Goal: Information Seeking & Learning: Learn about a topic

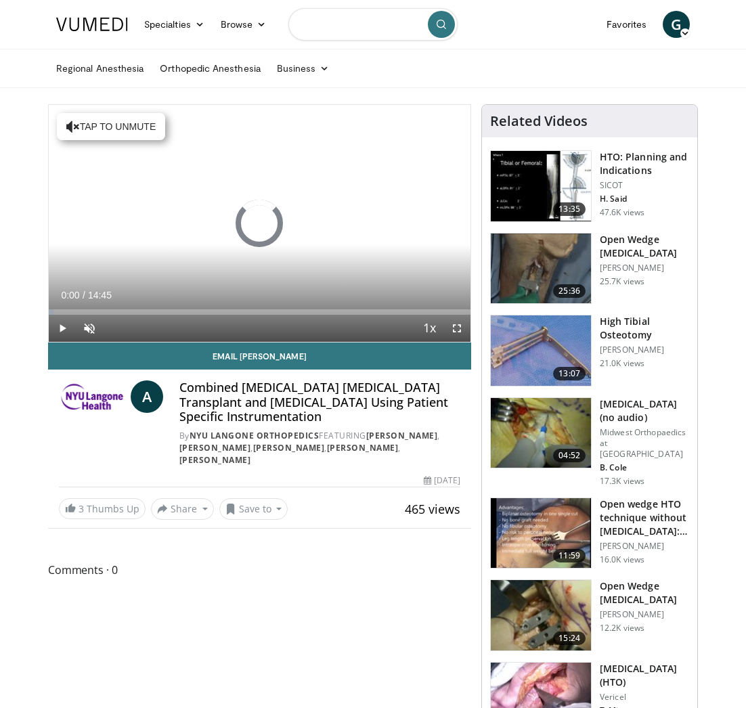
click at [336, 30] on input "Search topics, interventions" at bounding box center [373, 24] width 169 height 33
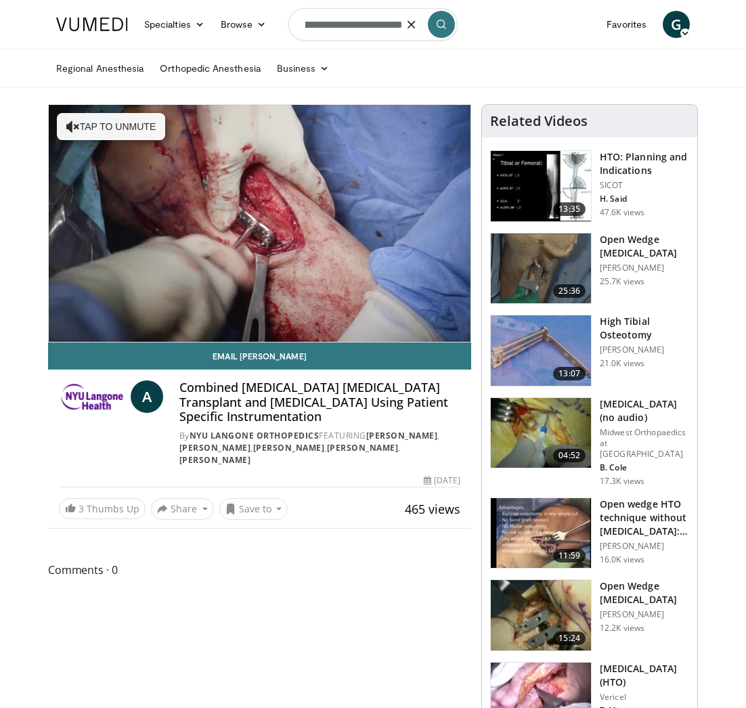
scroll to position [0, 112]
type input "**********"
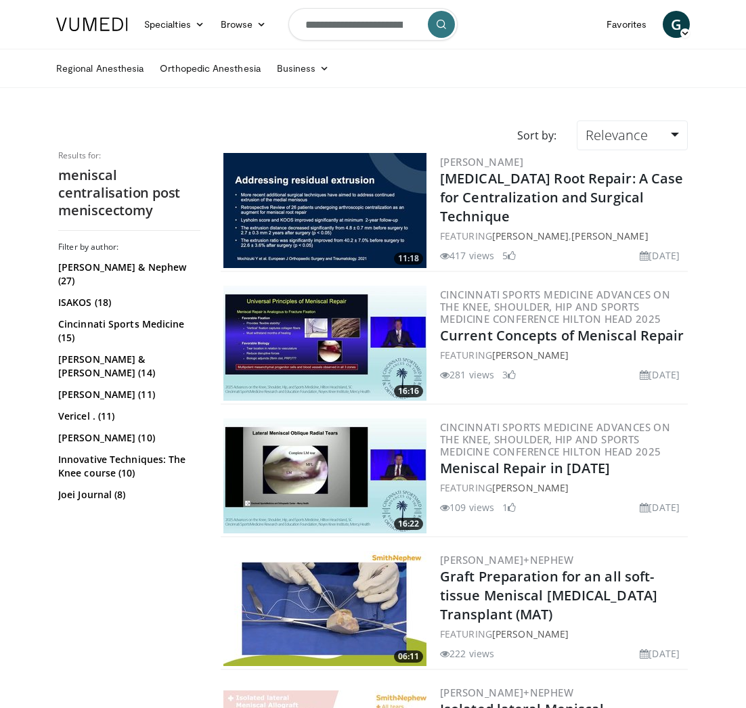
click at [369, 22] on input "**********" at bounding box center [373, 24] width 169 height 33
drag, startPoint x: 377, startPoint y: 23, endPoint x: 574, endPoint y: 26, distance: 197.1
click at [576, 26] on nav "Specialties Adult & Family Medicine Allergy, Asthma, Immunology Anesthesiology …" at bounding box center [373, 24] width 650 height 49
click at [364, 22] on input "**********" at bounding box center [373, 24] width 169 height 33
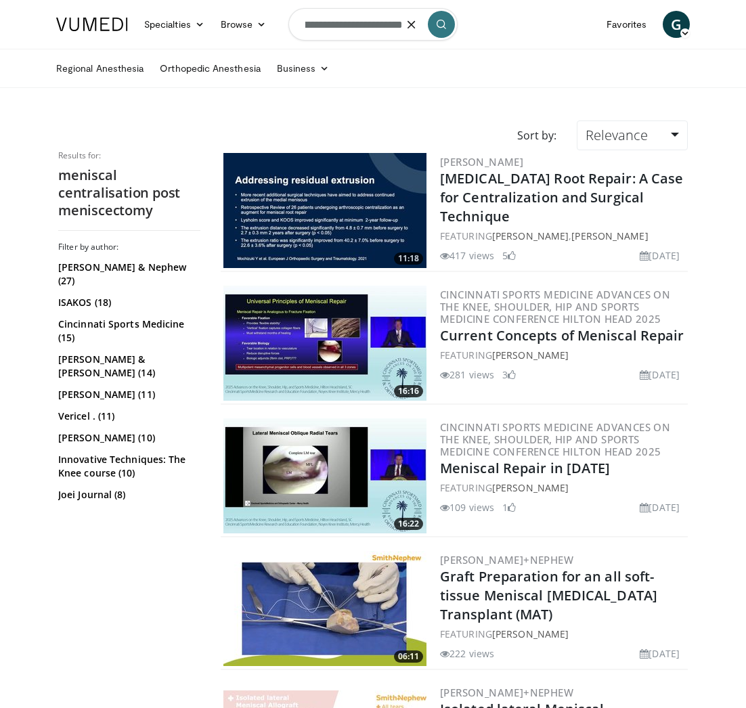
click at [364, 22] on input "**********" at bounding box center [373, 24] width 169 height 33
click at [388, 26] on input "**********" at bounding box center [373, 24] width 169 height 33
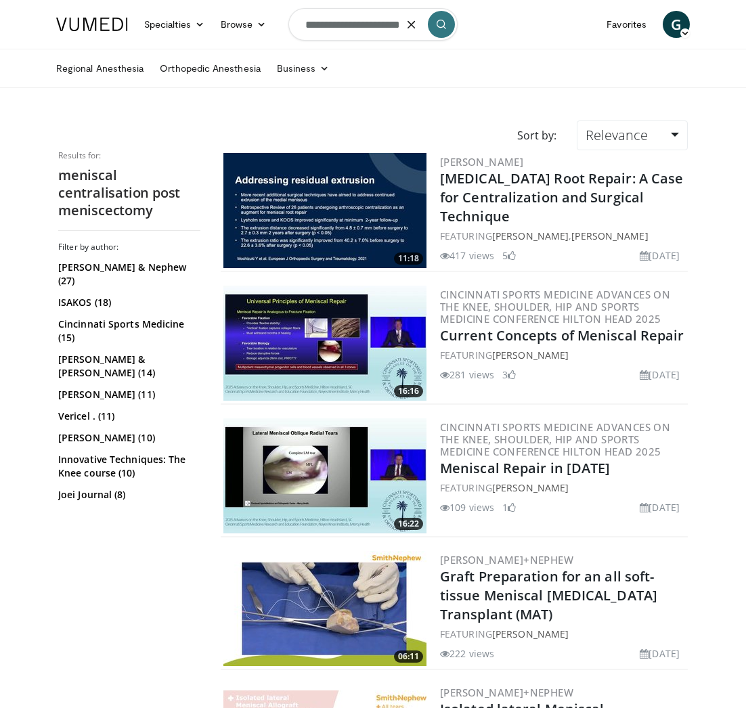
type input "**********"
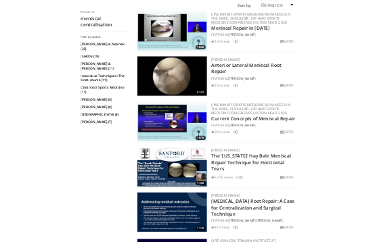
scroll to position [108, 0]
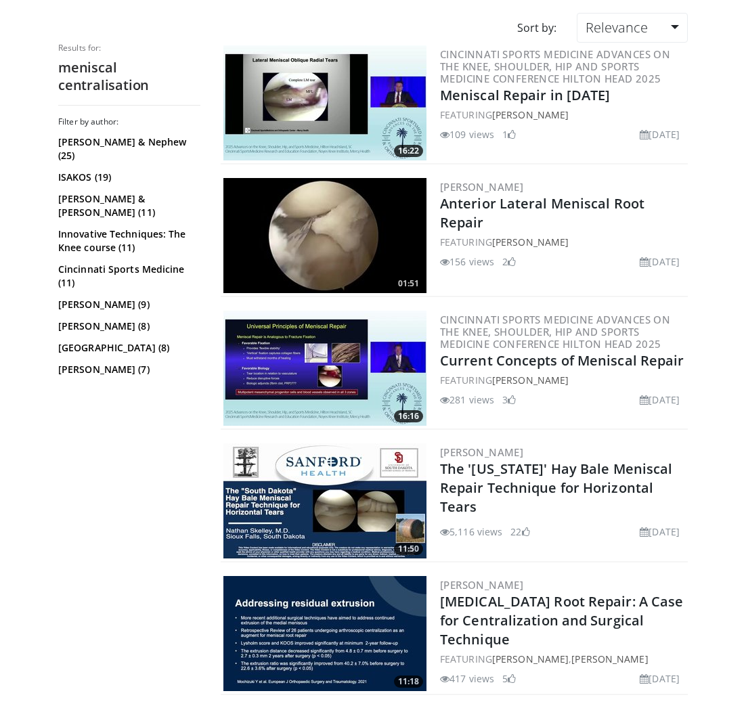
click at [332, 232] on img at bounding box center [324, 235] width 203 height 115
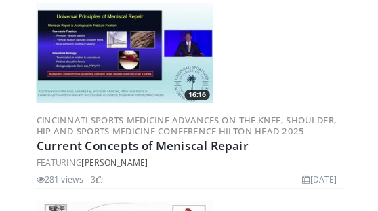
scroll to position [554, 0]
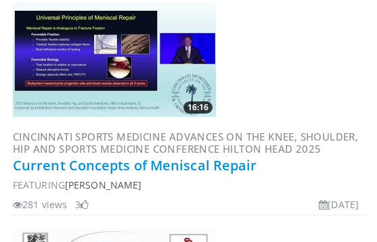
click at [173, 169] on link "Current Concepts of Meniscal Repair" at bounding box center [135, 165] width 244 height 18
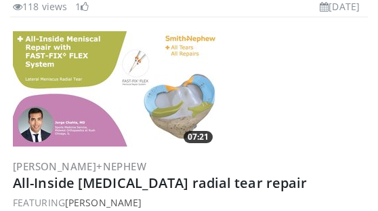
scroll to position [1667, 0]
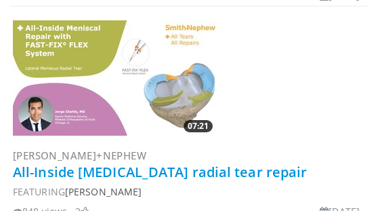
click at [188, 174] on link "All-Inside lateral meniscus radial tear repair" at bounding box center [160, 172] width 294 height 18
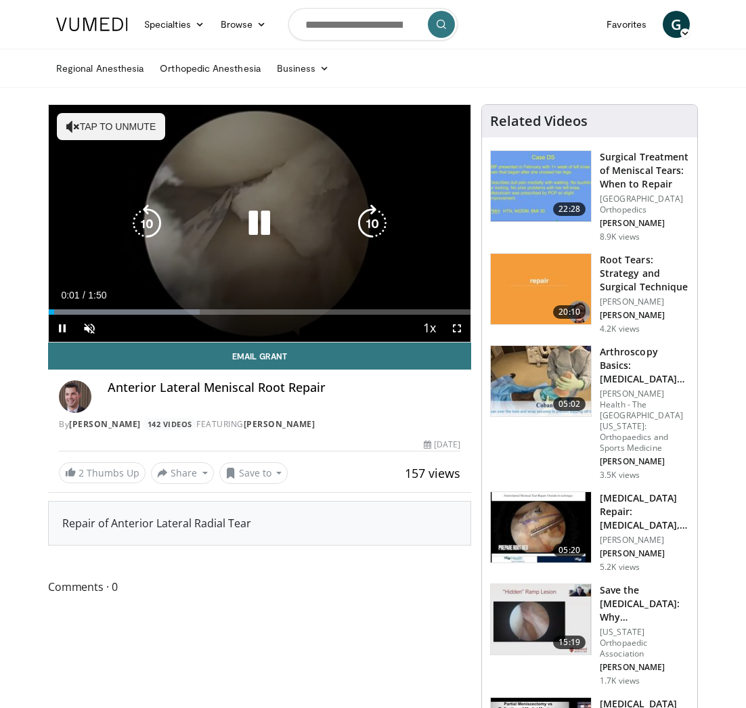
click at [114, 133] on button "Tap to unmute" at bounding box center [111, 126] width 108 height 27
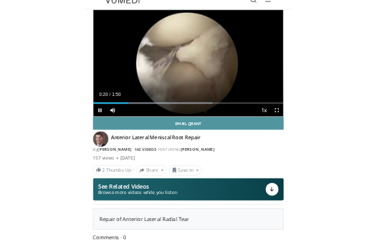
scroll to position [9, 0]
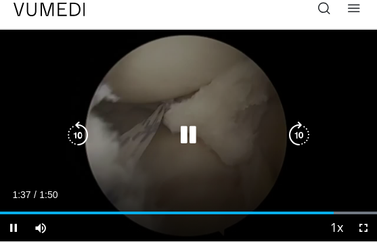
click at [199, 132] on icon "Video Player" at bounding box center [188, 135] width 27 height 27
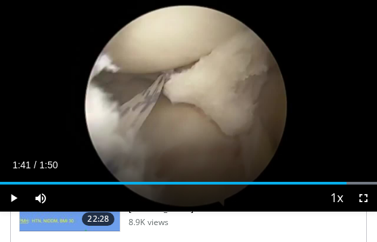
scroll to position [429, 0]
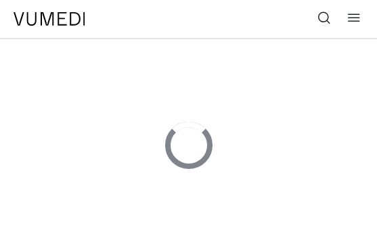
drag, startPoint x: 327, startPoint y: 22, endPoint x: 318, endPoint y: 25, distance: 9.9
click at [327, 22] on icon at bounding box center [325, 18] width 14 height 14
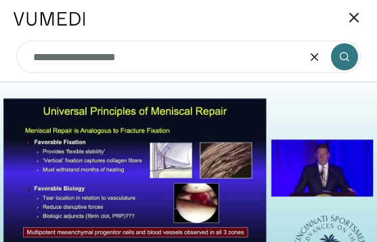
type input "**********"
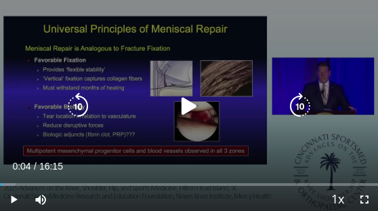
scroll to position [325, 0]
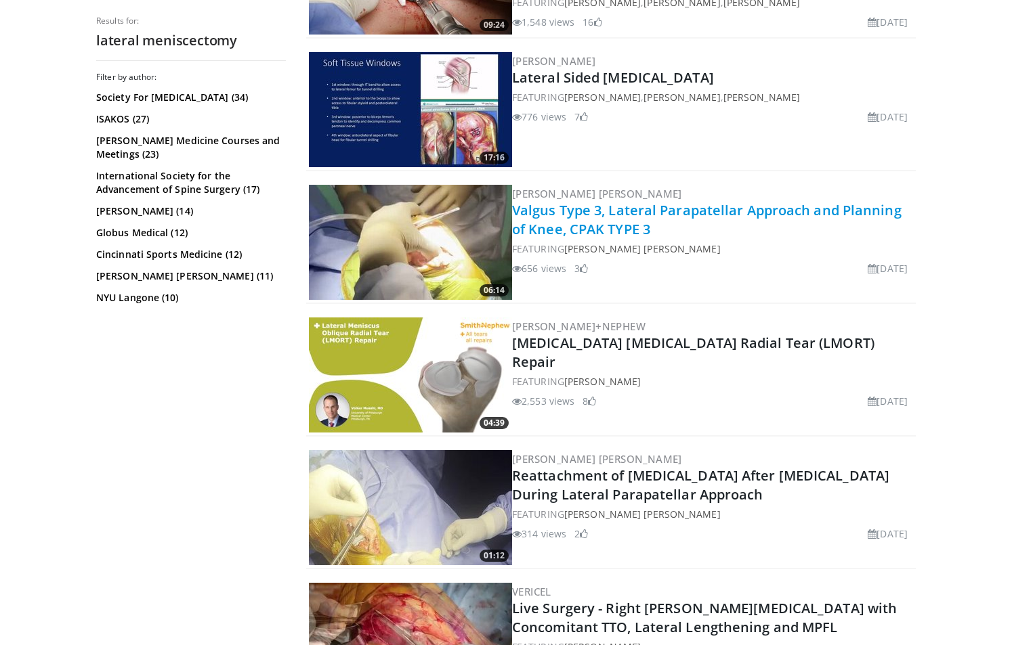
scroll to position [1296, 0]
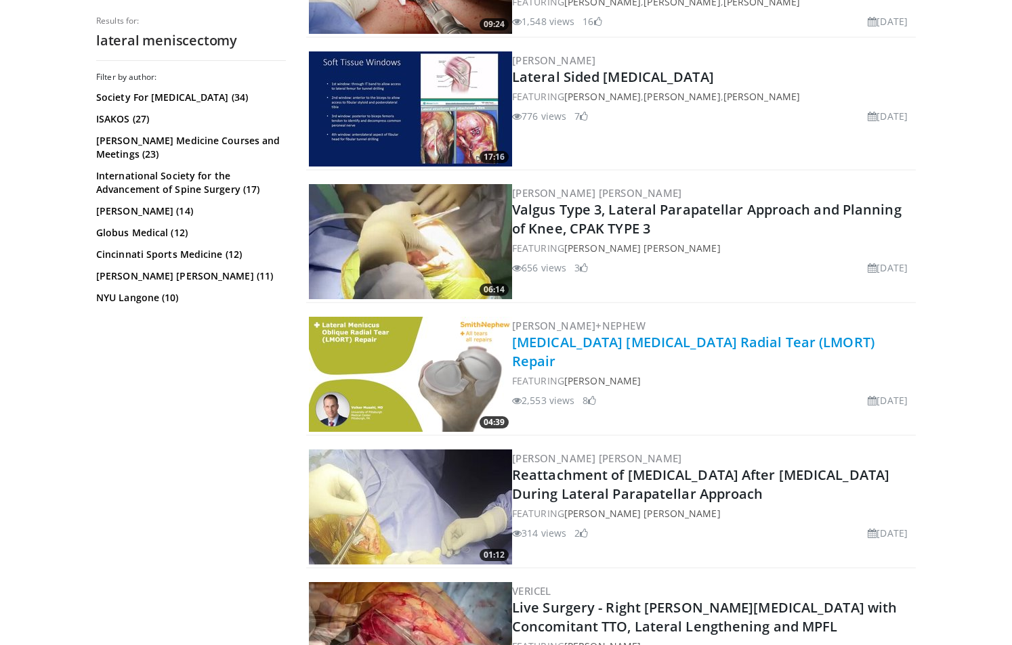
click at [377, 242] on link "[MEDICAL_DATA] [MEDICAL_DATA] Radial Tear (LMORT) Repair" at bounding box center [693, 351] width 362 height 37
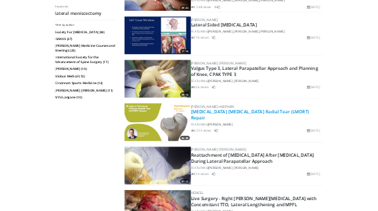
scroll to position [1032, 0]
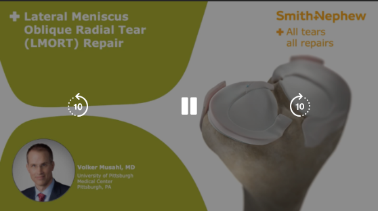
scroll to position [246, 0]
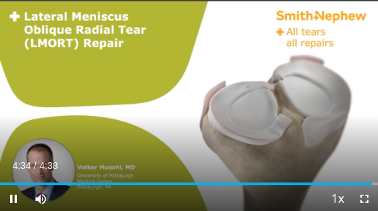
click at [313, 186] on div "Current Time 4:34 / Duration 4:38 Pause Skip Backward Skip Forward Mute Loaded …" at bounding box center [189, 198] width 378 height 27
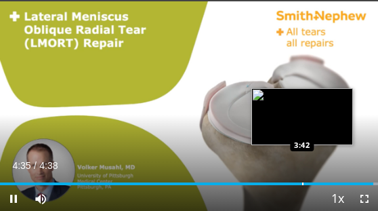
click at [302, 184] on div "Progress Bar" at bounding box center [302, 183] width 1 height 3
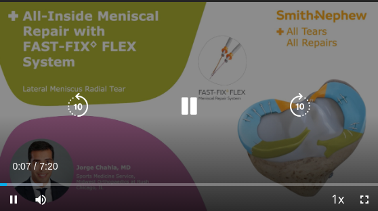
scroll to position [43, 0]
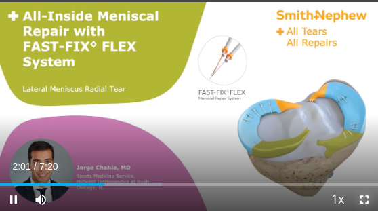
click at [365, 197] on span "Video Player" at bounding box center [364, 199] width 27 height 27
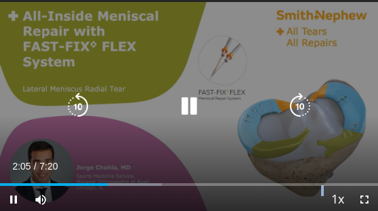
drag, startPoint x: 211, startPoint y: 199, endPoint x: 306, endPoint y: 95, distance: 140.5
click at [212, 186] on div "Current Time 2:05 / Duration 7:20 Pause Skip Backward Skip Forward Mute Loaded …" at bounding box center [189, 199] width 378 height 27
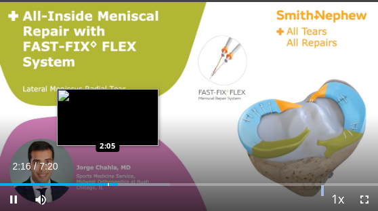
scroll to position [205, 0]
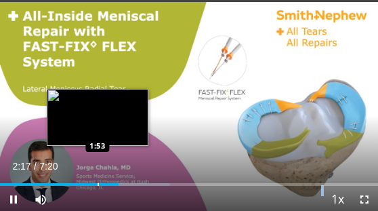
click at [97, 181] on div "Loaded : 45.03% 2:17 1:53" at bounding box center [189, 179] width 378 height 13
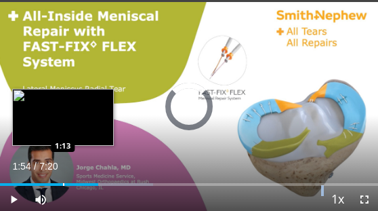
click at [63, 182] on div "Loaded : 40.53% 1:54 1:13" at bounding box center [189, 179] width 378 height 13
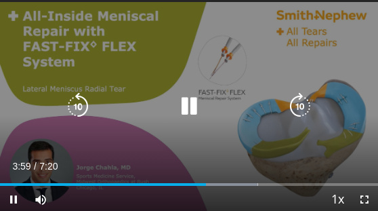
click at [141, 100] on div "Video Player" at bounding box center [188, 106] width 249 height 27
click at [178, 103] on icon "Video Player" at bounding box center [188, 106] width 27 height 27
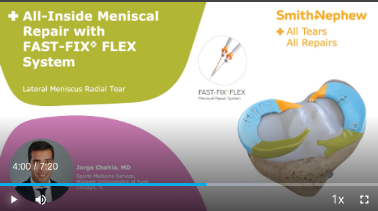
click at [8, 196] on span "Video Player" at bounding box center [13, 199] width 27 height 27
